Goal: Task Accomplishment & Management: Use online tool/utility

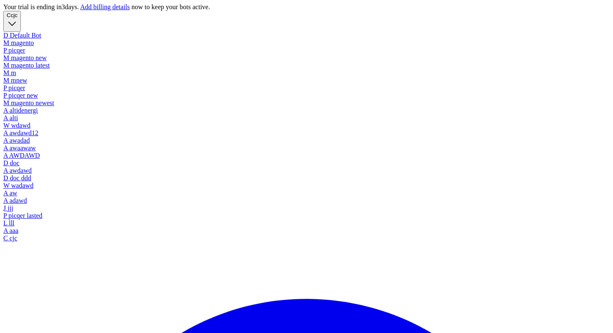
click at [21, 26] on button "C cjc" at bounding box center [12, 21] width 18 height 21
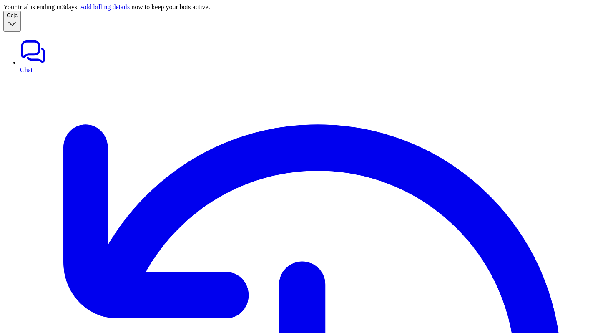
type input "******"
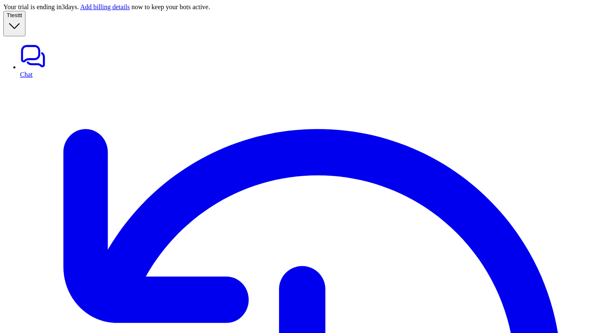
type input "**********"
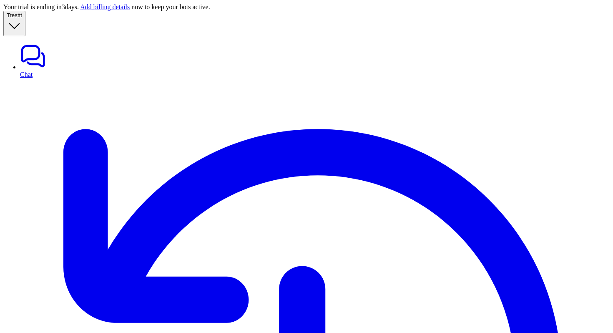
copy p "picqer_change_shipping_address"
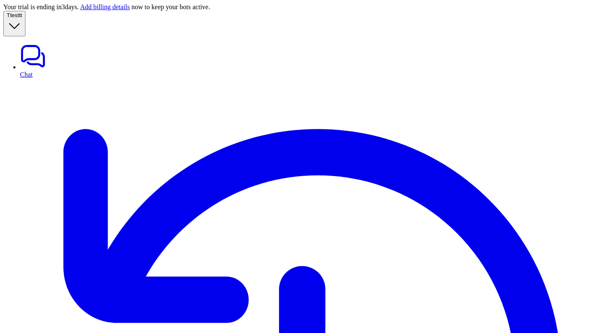
paste div
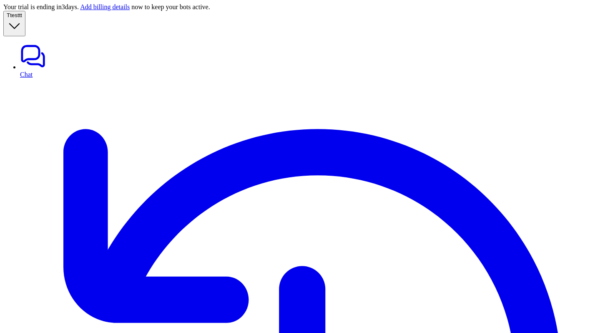
click at [30, 45] on link "Chat" at bounding box center [315, 60] width 590 height 35
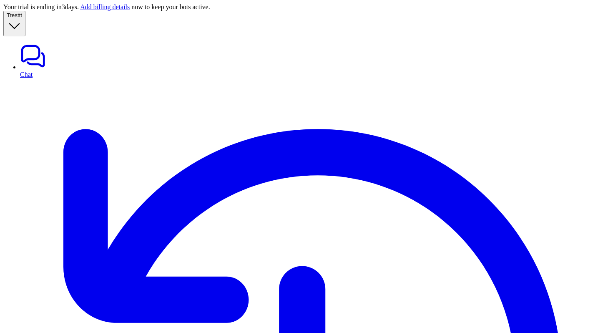
type textarea "**********"
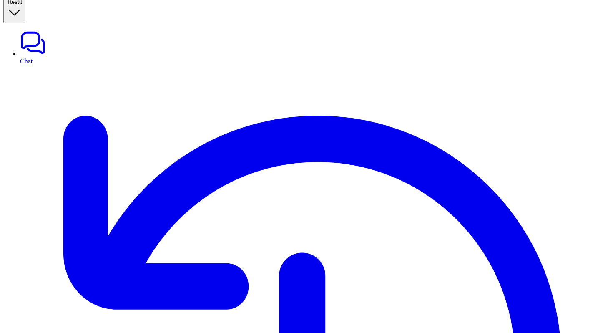
paste div
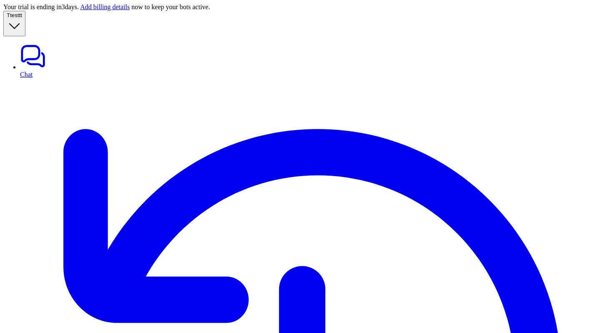
click at [53, 46] on link "Chat" at bounding box center [315, 60] width 590 height 35
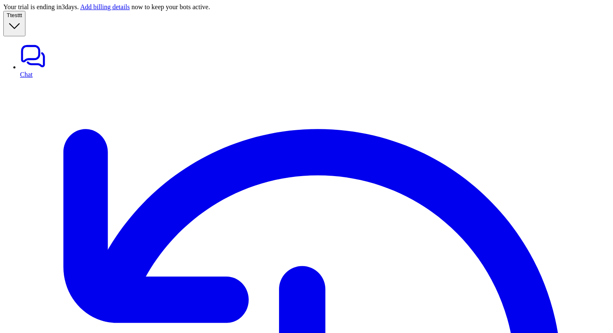
click at [76, 46] on link "Chat" at bounding box center [315, 60] width 590 height 35
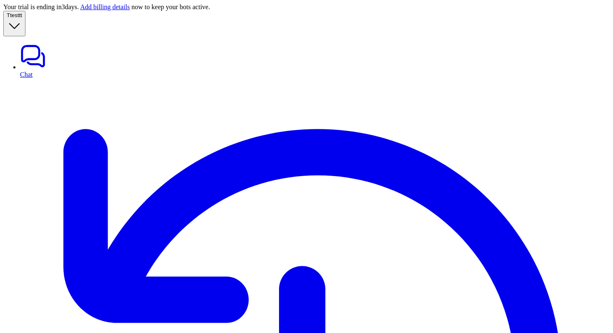
click at [54, 43] on link "Chat" at bounding box center [315, 60] width 590 height 35
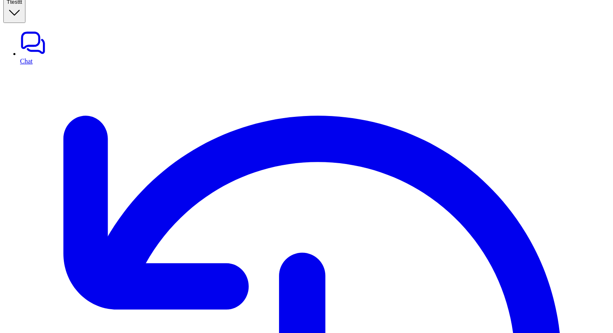
copy div "can you change shipping address for order with id 5000123456 T"
paste div
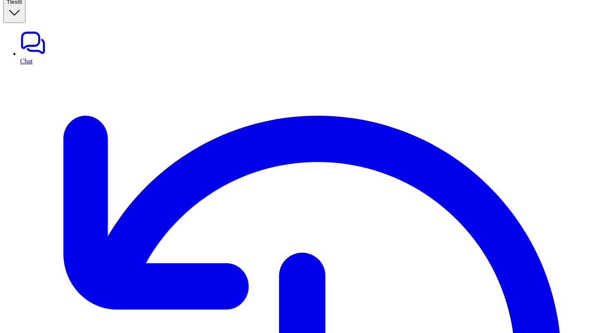
copy div "deliveryname awale T"
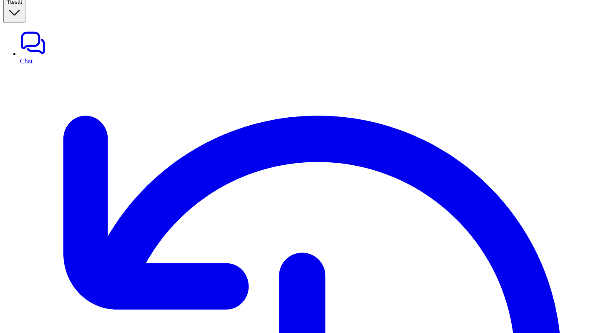
copy div "deliveryname awale T"
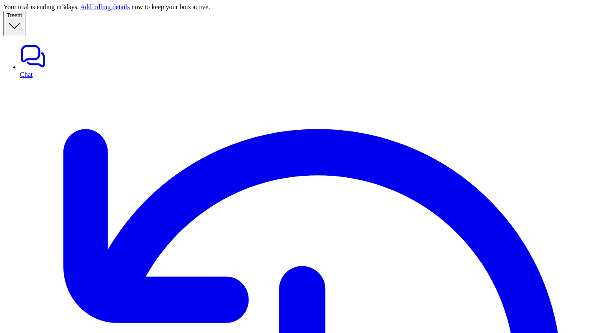
copy div "can you change shipping address for order with id 5000123456 with email pandu.u…"
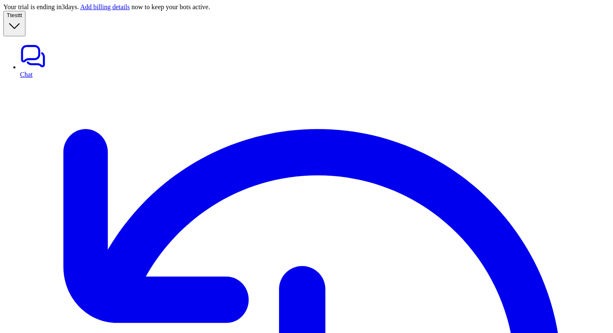
scroll to position [13, 0]
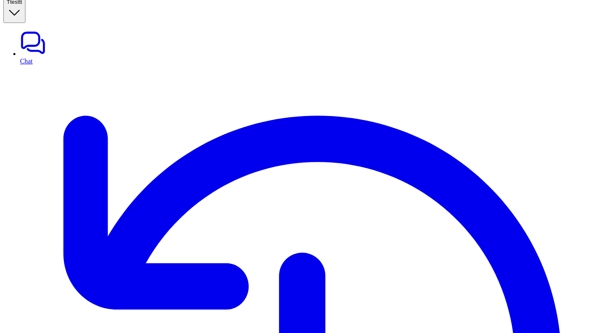
copy div "deliveryname [PERSON_NAME] T"
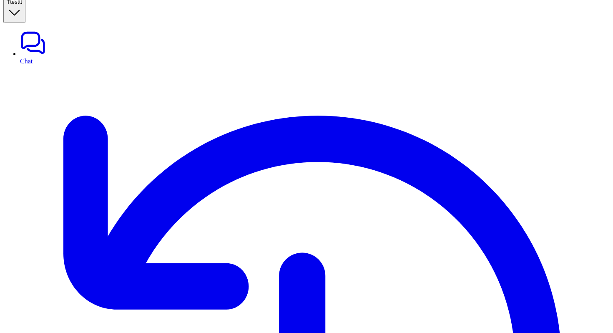
scroll to position [81, 0]
copy div "deliveryname awale T"
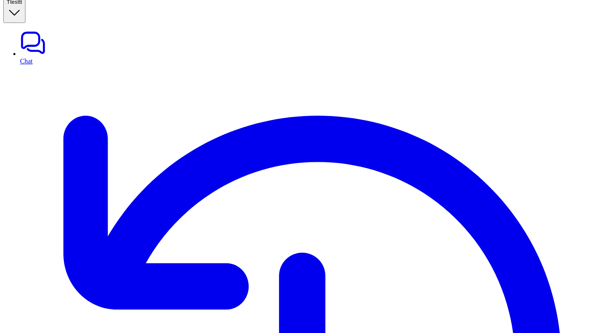
scroll to position [214, 0]
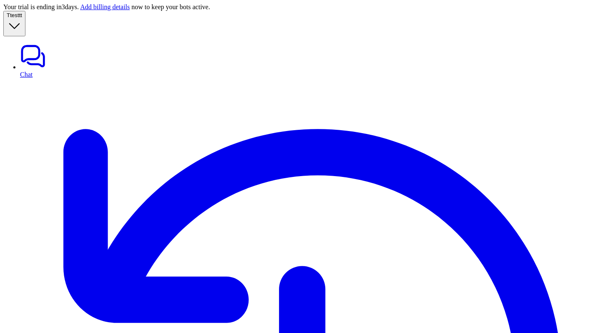
copy div "can you change shipping address for order with id 5000123456 with email pandu.u…"
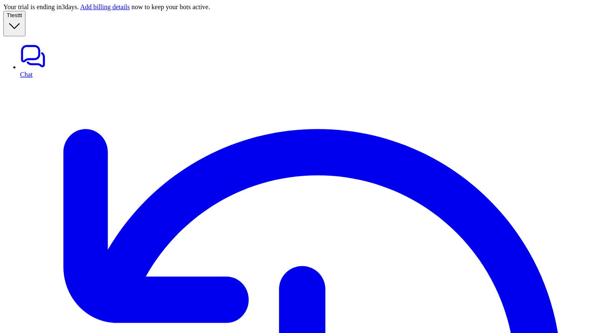
paste div
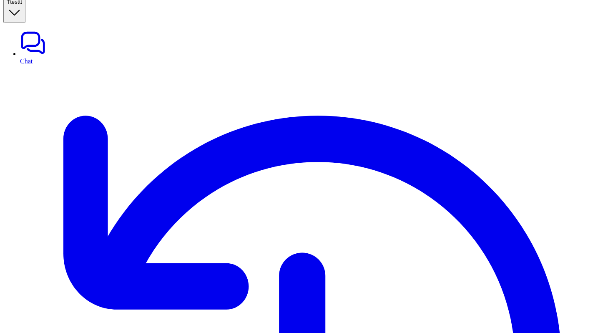
paste div
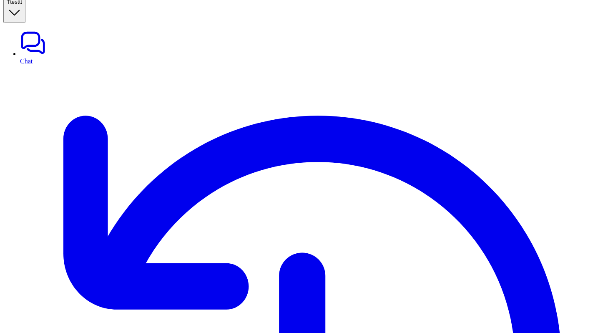
scroll to position [47, 0]
copy div "deliveryname aaaaaaaaaa T"
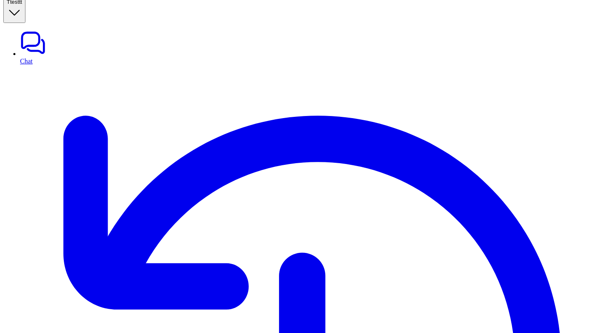
copy div "can you change shipping address for order with id 5000123456 with email pandu.u…"
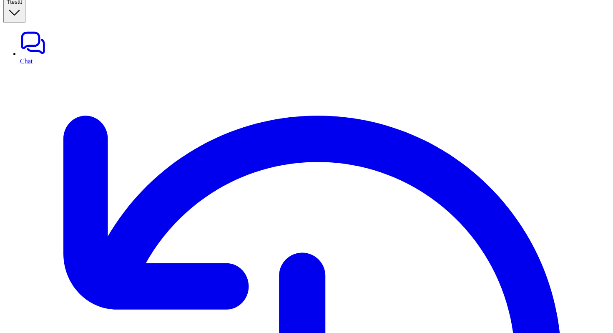
paste div
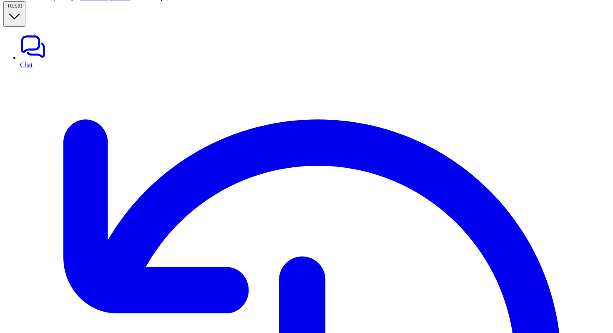
scroll to position [13, 0]
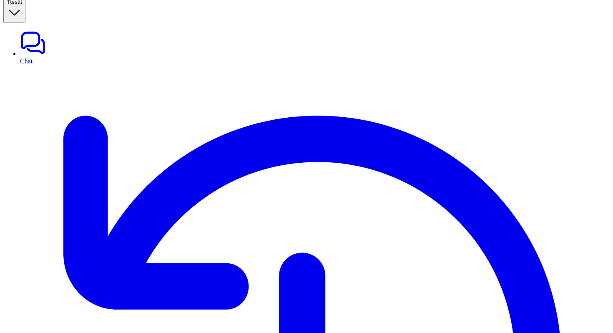
copy div "can you change shipping address for order with id 5000123456 with email pandu.u…"
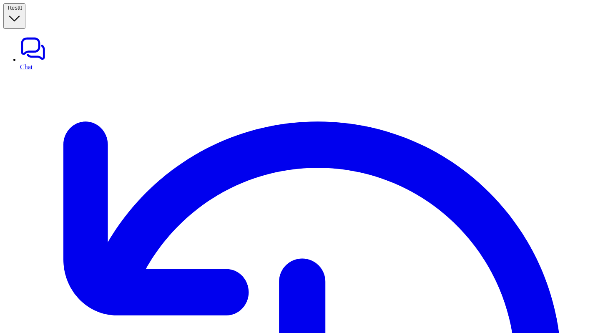
paste div
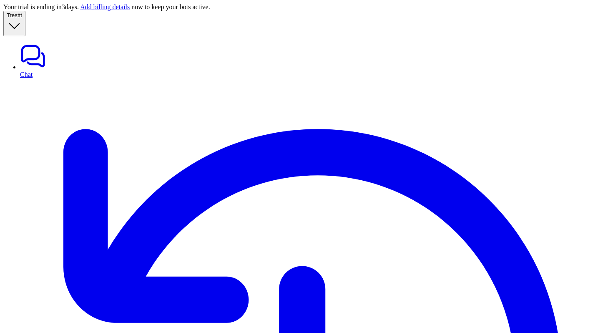
scroll to position [13, 0]
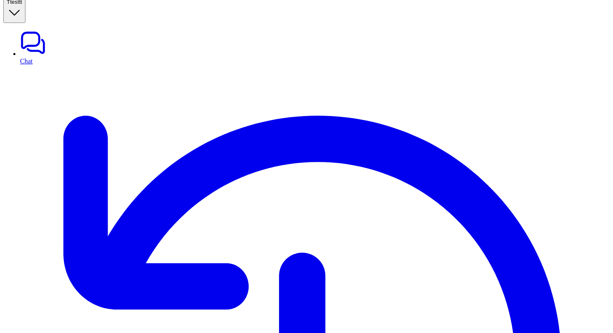
scroll to position [118, 0]
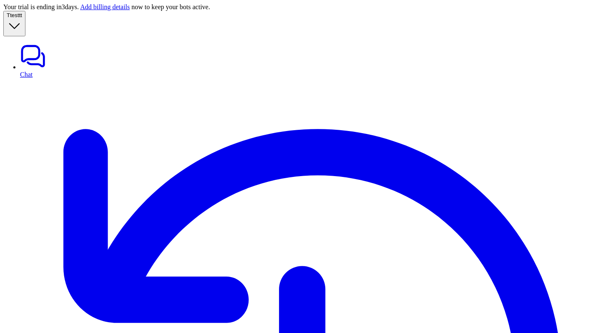
click at [53, 46] on link "Chat" at bounding box center [315, 60] width 590 height 35
drag, startPoint x: 268, startPoint y: 194, endPoint x: 465, endPoint y: 183, distance: 197.2
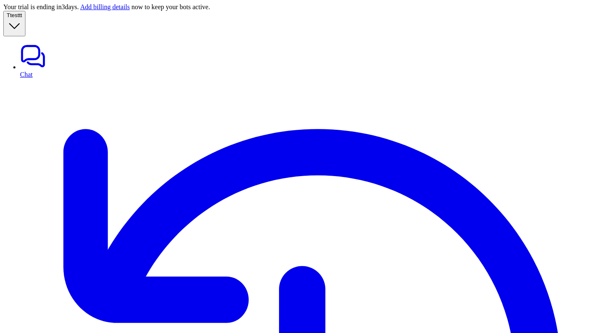
drag, startPoint x: 465, startPoint y: 183, endPoint x: 444, endPoint y: 188, distance: 21.6
drag, startPoint x: 463, startPoint y: 186, endPoint x: 269, endPoint y: 190, distance: 193.6
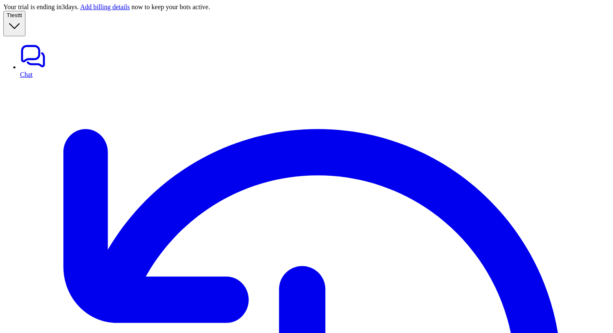
copy div "**********"
drag, startPoint x: 396, startPoint y: 192, endPoint x: 327, endPoint y: 181, distance: 70.2
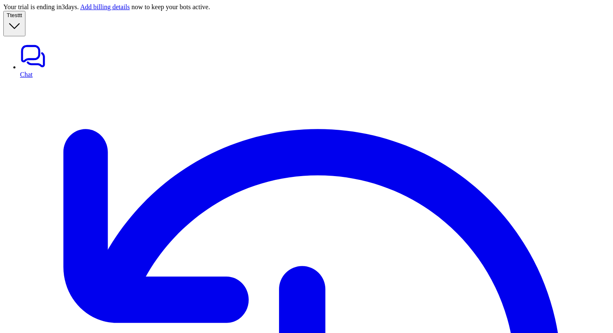
click at [72, 45] on link "Chat" at bounding box center [315, 60] width 590 height 35
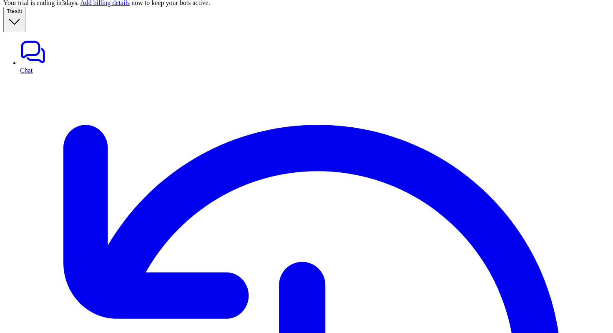
scroll to position [1, 0]
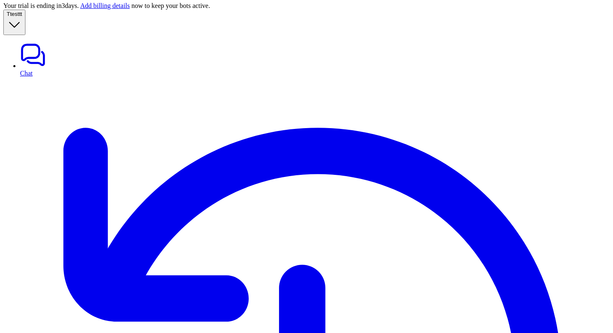
copy div "can you cancel order with id 5000123456 T"
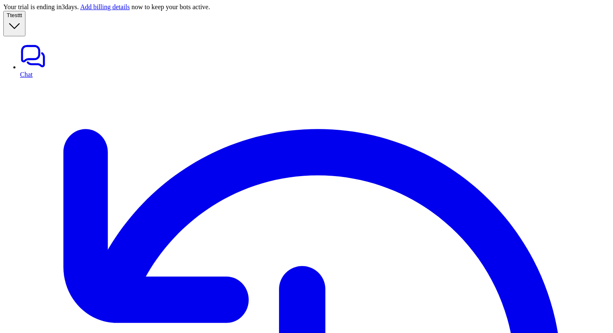
click at [61, 43] on link "Chat" at bounding box center [315, 60] width 590 height 35
click at [40, 43] on link "Chat" at bounding box center [315, 60] width 590 height 35
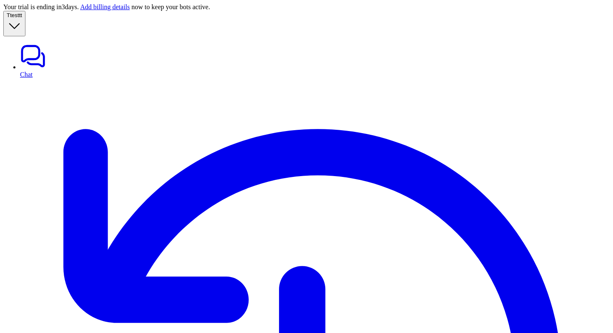
scroll to position [13, 0]
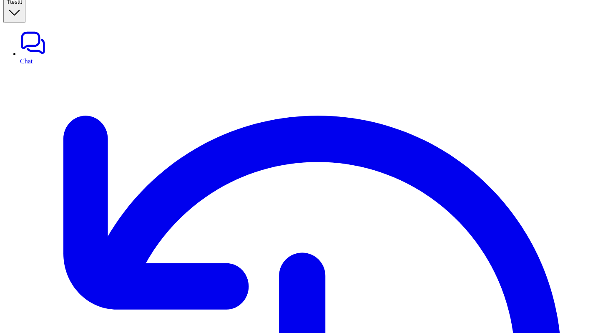
drag, startPoint x: 404, startPoint y: 41, endPoint x: 514, endPoint y: 41, distance: 109.3
drag, startPoint x: 404, startPoint y: 40, endPoint x: 523, endPoint y: 43, distance: 118.9
copy p "can you cancel order with id 5000123456"
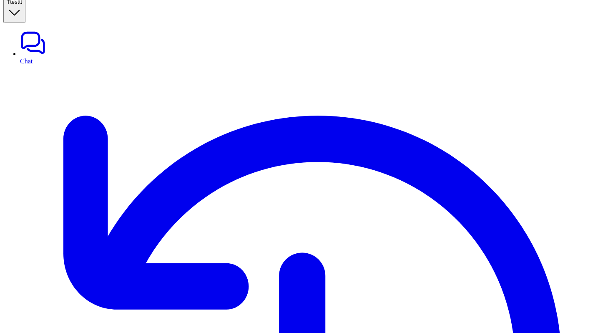
paste div
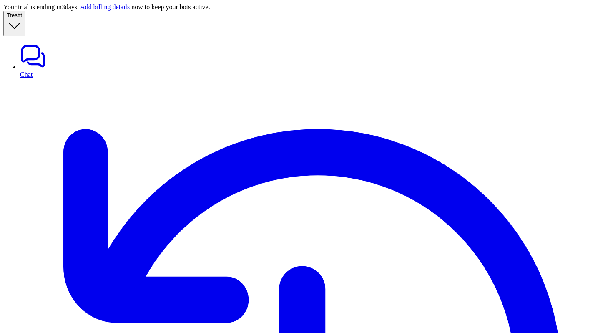
copy p "5000123456"
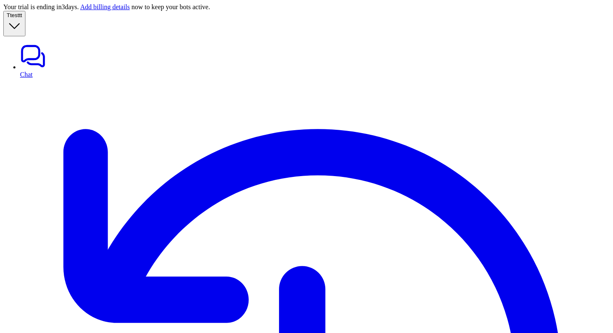
copy div "**********"
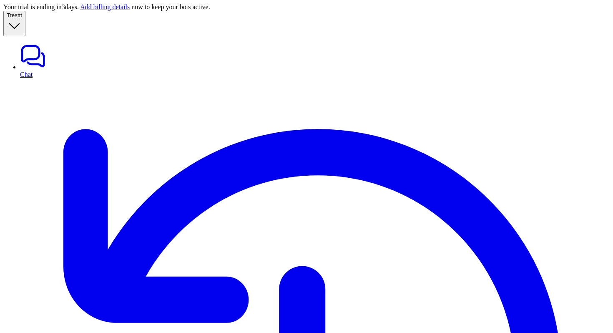
click at [48, 43] on link "Chat" at bounding box center [315, 60] width 590 height 35
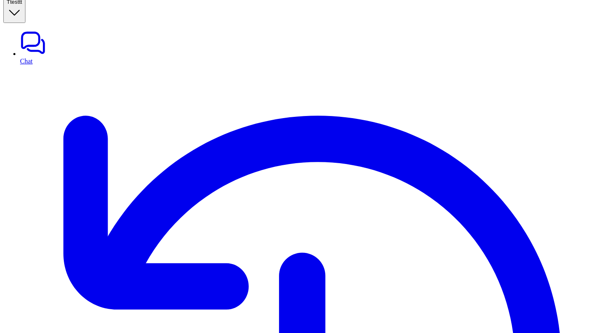
copy p "5000123456"
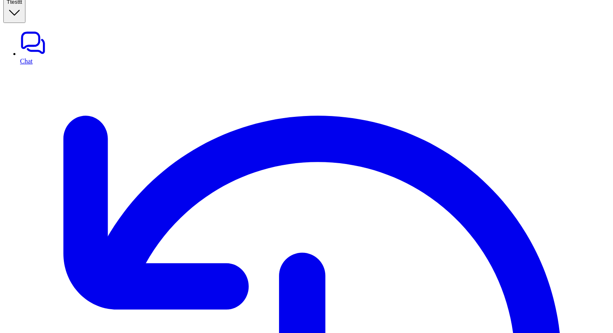
paste div
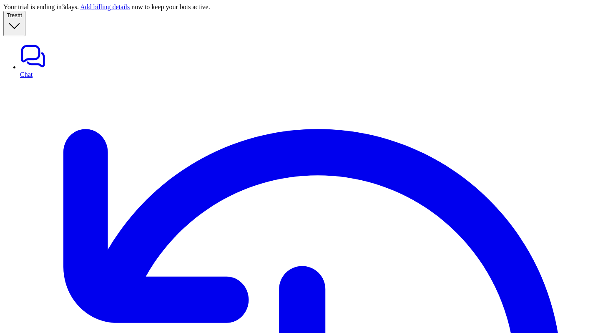
click at [43, 46] on link "Chat" at bounding box center [315, 60] width 590 height 35
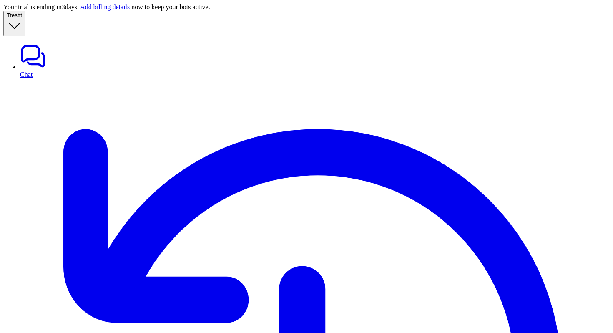
copy div "**********"
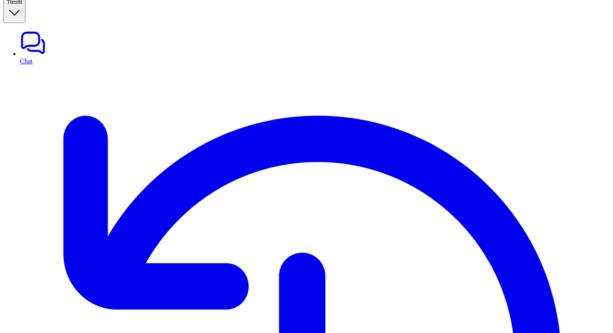
copy div "can you track order with id 5000123456 T"
paste div
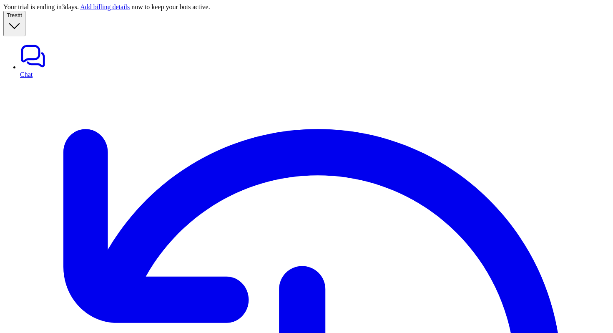
click at [55, 46] on link "Chat" at bounding box center [315, 60] width 590 height 35
copy div "**********"
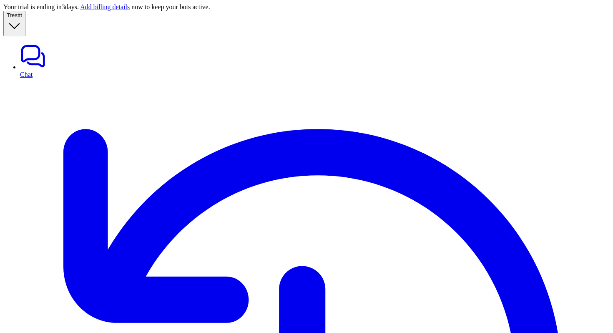
click at [52, 44] on link "Chat" at bounding box center [315, 60] width 590 height 35
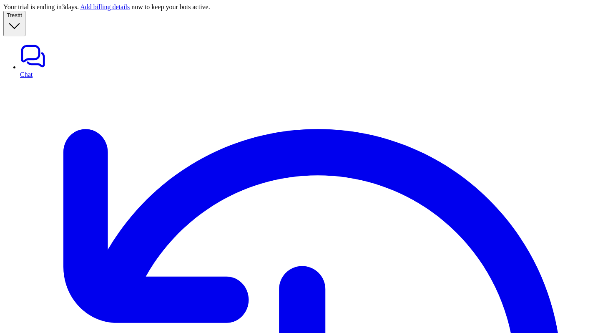
scroll to position [13, 0]
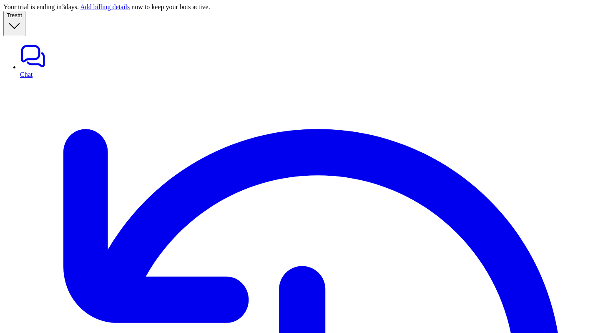
click at [71, 44] on link "Chat" at bounding box center [315, 60] width 590 height 35
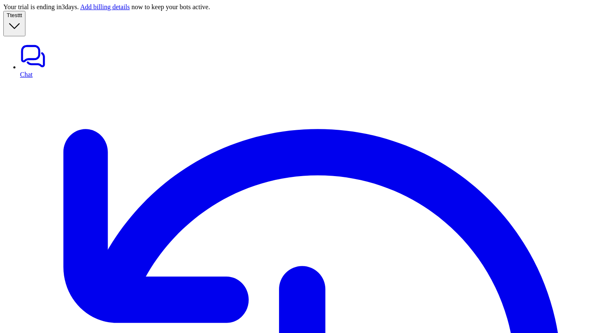
copy div "**********"
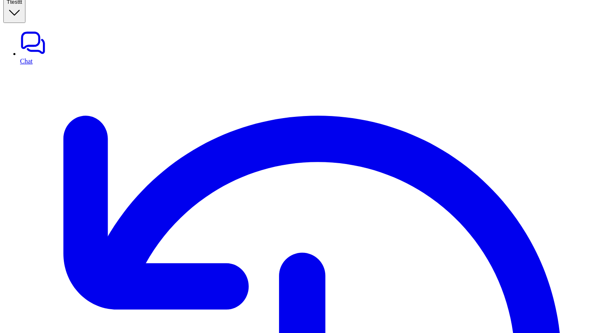
copy div "can you cancel order with id 5000123123 T"
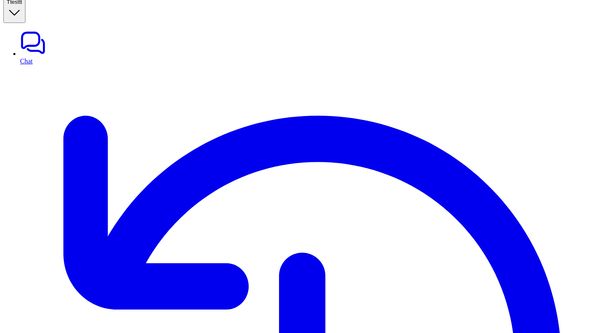
paste div
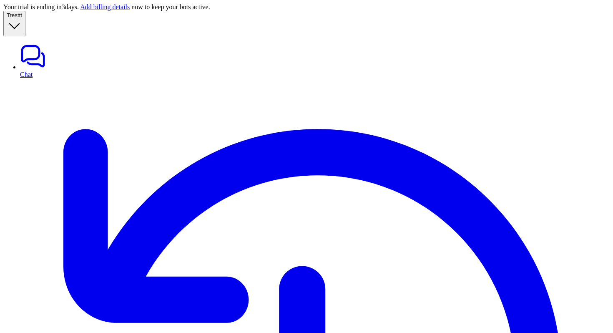
click at [36, 46] on link "Chat" at bounding box center [315, 60] width 590 height 35
paste div
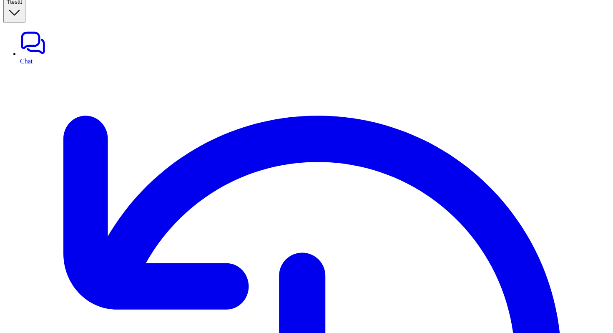
copy p "5000123123"
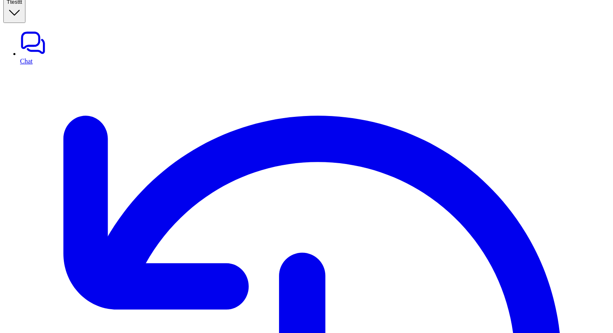
paste div
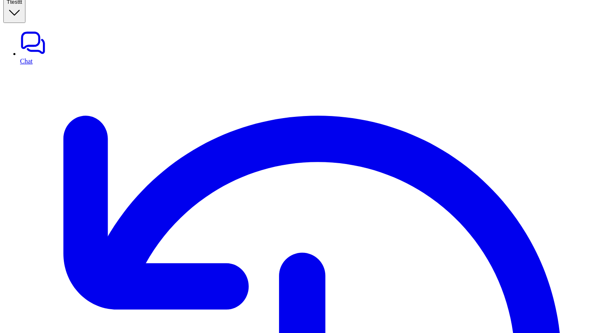
scroll to position [108, 0]
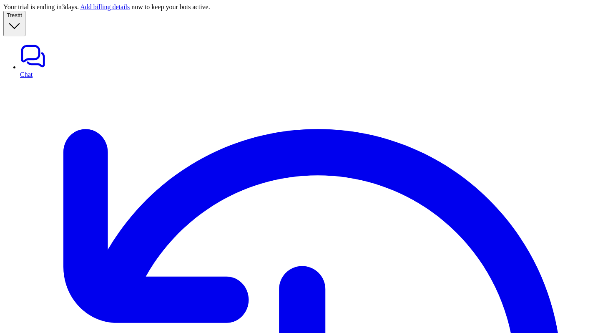
paste div
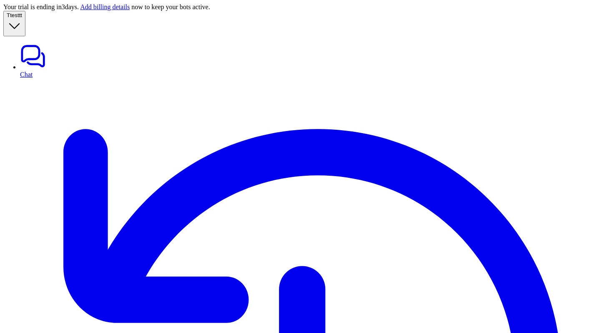
click at [63, 48] on link "Chat" at bounding box center [315, 60] width 590 height 35
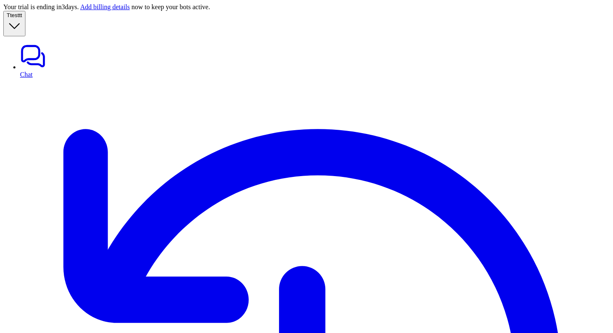
paste div
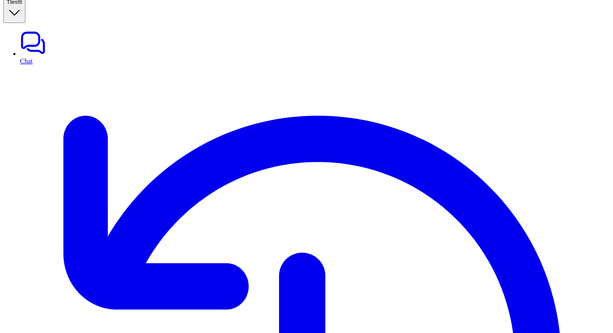
drag, startPoint x: 458, startPoint y: 166, endPoint x: 517, endPoint y: 165, distance: 58.8
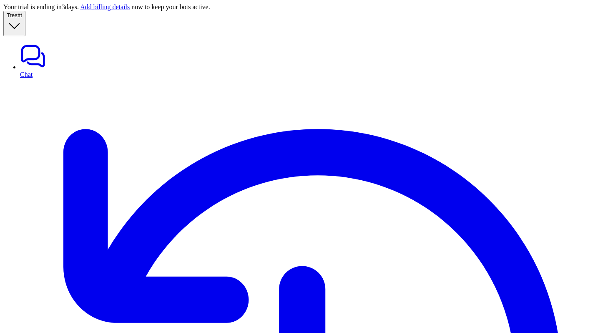
paste div
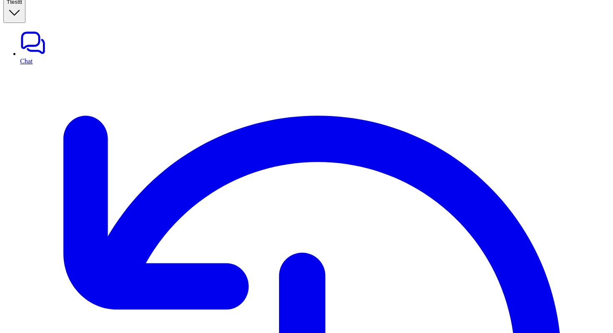
scroll to position [268, 0]
